Goal: Use online tool/utility: Utilize a website feature to perform a specific function

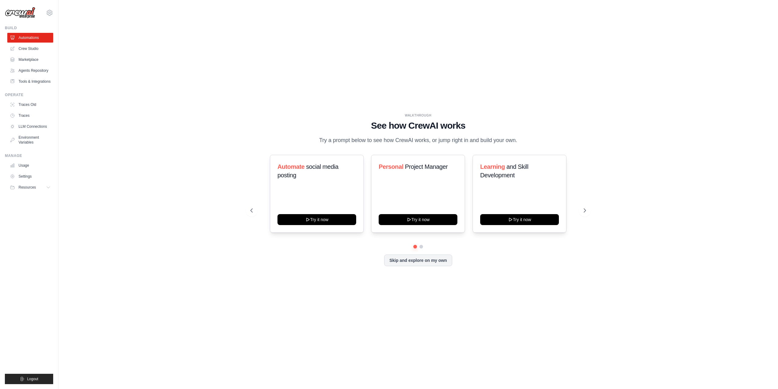
click at [0, 388] on nordpass-portal at bounding box center [0, 389] width 0 height 0
click at [409, 221] on icon at bounding box center [409, 218] width 5 height 5
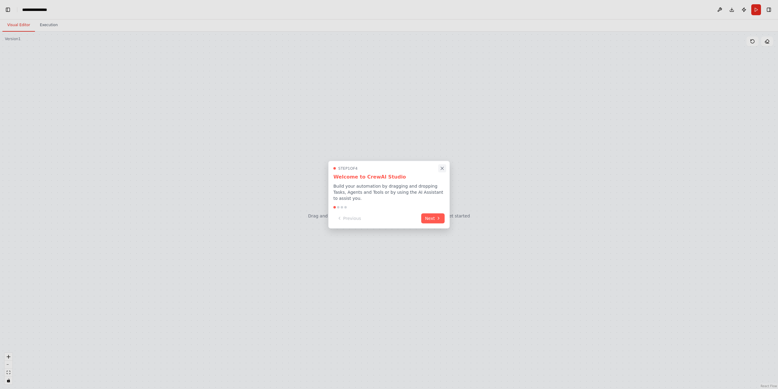
scroll to position [738, 0]
click at [440, 170] on icon "Close walkthrough" at bounding box center [442, 168] width 5 height 5
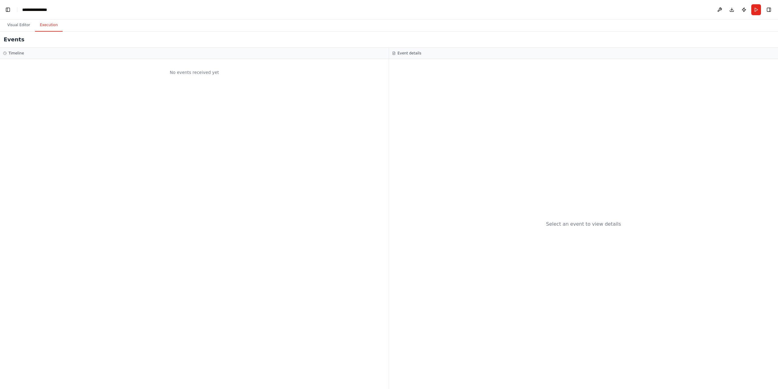
click at [54, 25] on button "Execution" at bounding box center [49, 25] width 28 height 13
click at [17, 26] on button "Visual Editor" at bounding box center [18, 25] width 33 height 13
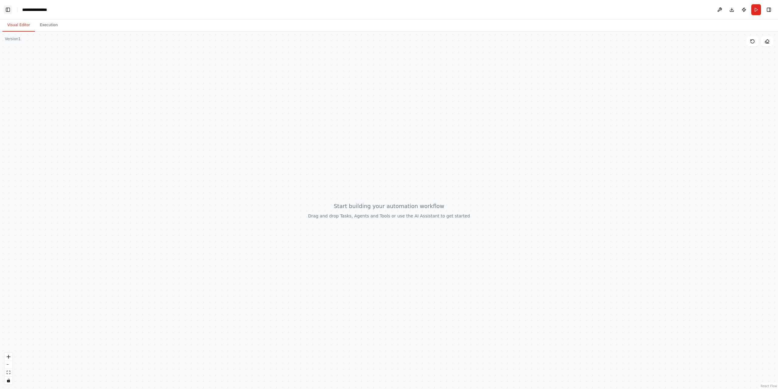
click at [12, 10] on button "Toggle Left Sidebar" at bounding box center [8, 9] width 9 height 9
click at [4, 11] on button "Toggle Left Sidebar" at bounding box center [8, 9] width 9 height 9
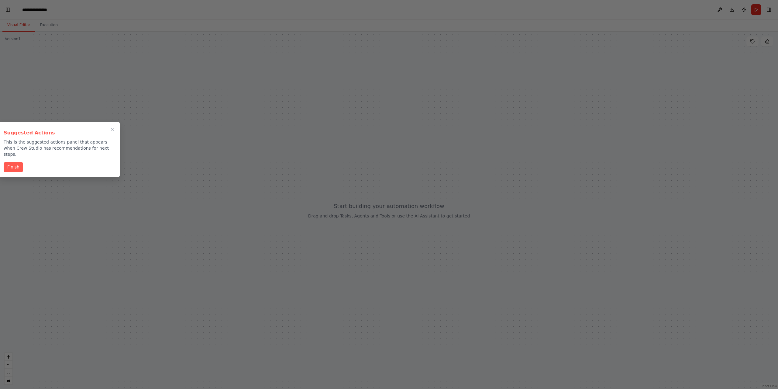
scroll to position [6811, 0]
click at [108, 129] on button "Close walkthrough" at bounding box center [112, 129] width 8 height 8
